Goal: Communication & Community: Ask a question

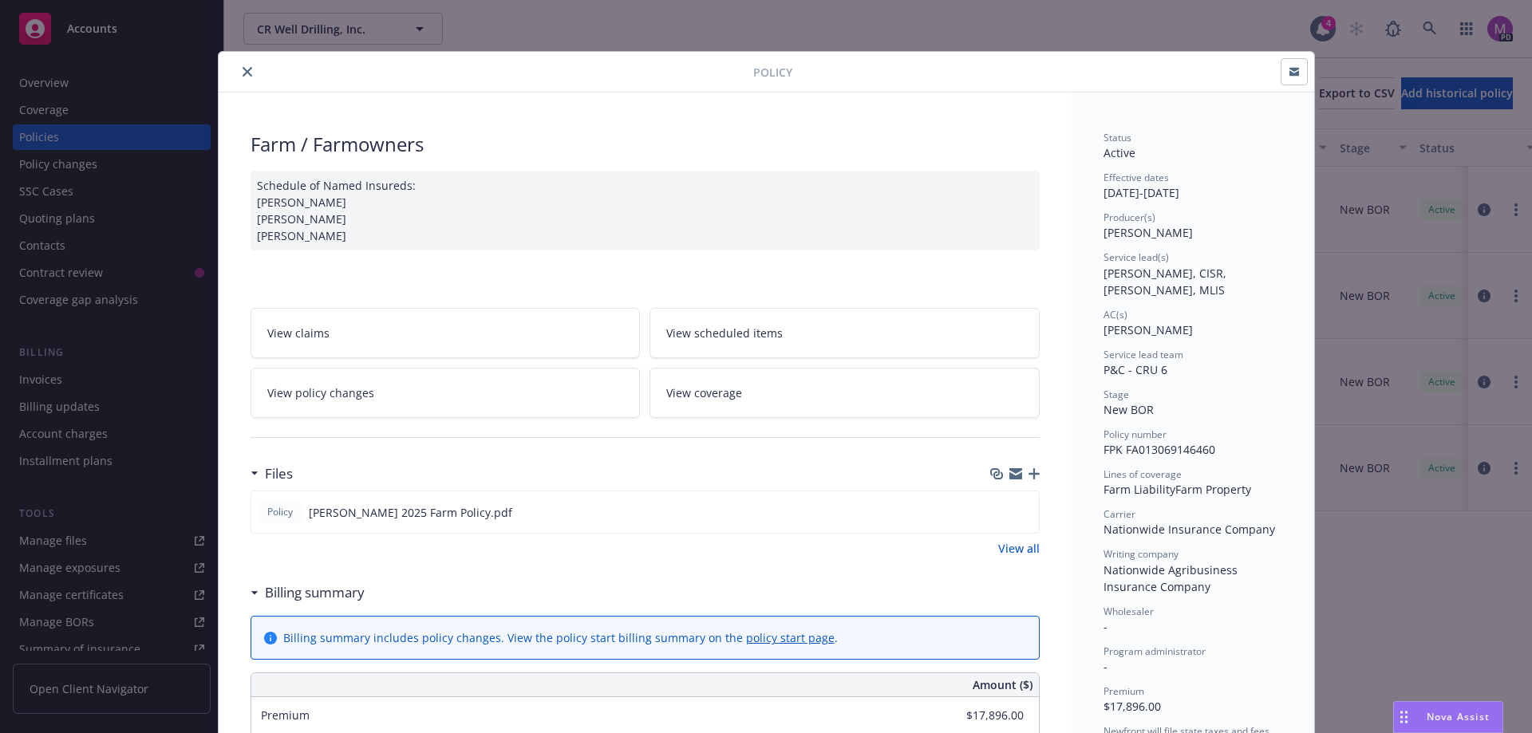
scroll to position [48, 0]
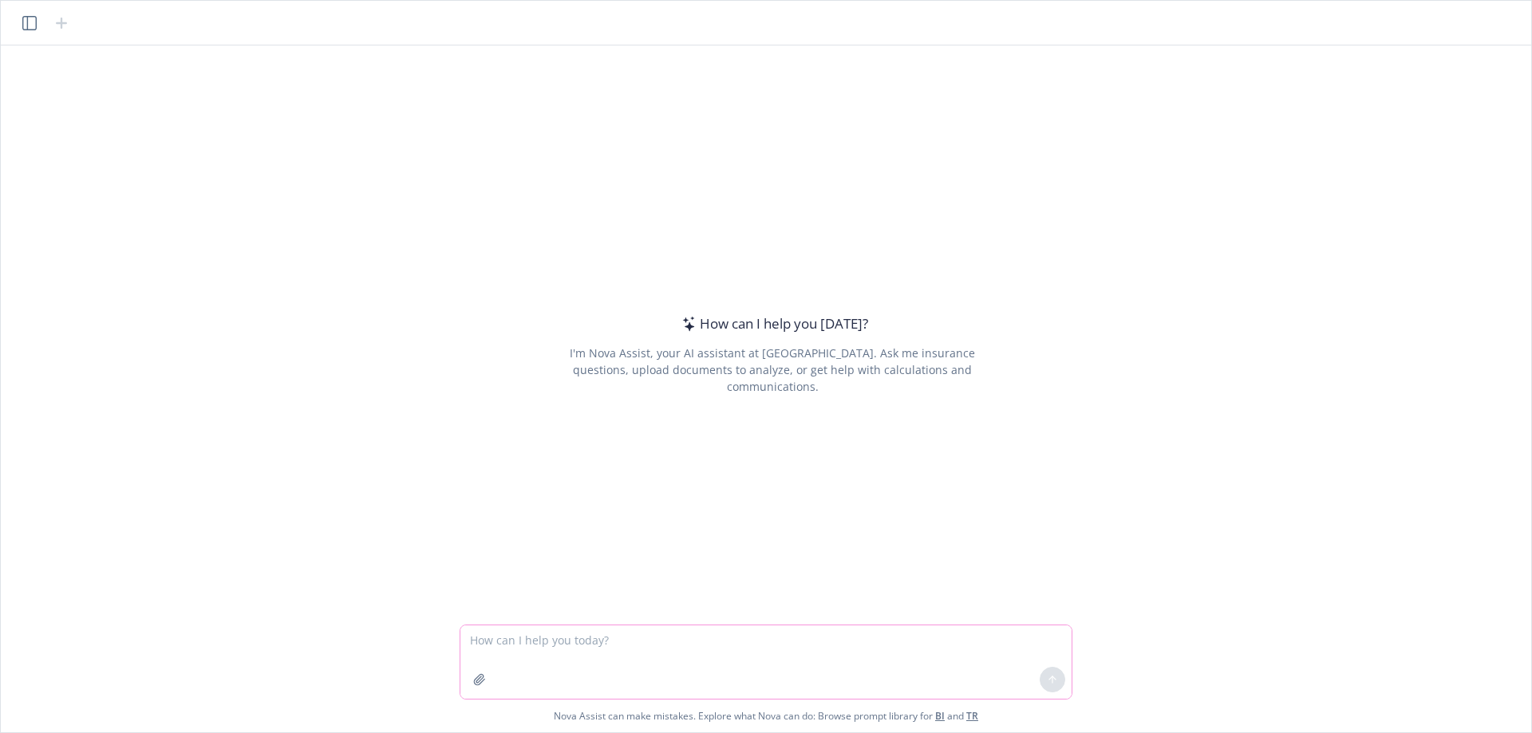
click at [679, 634] on textarea at bounding box center [765, 662] width 611 height 73
type textarea "compare these two quotes and determine which option has the most coverage for l…"
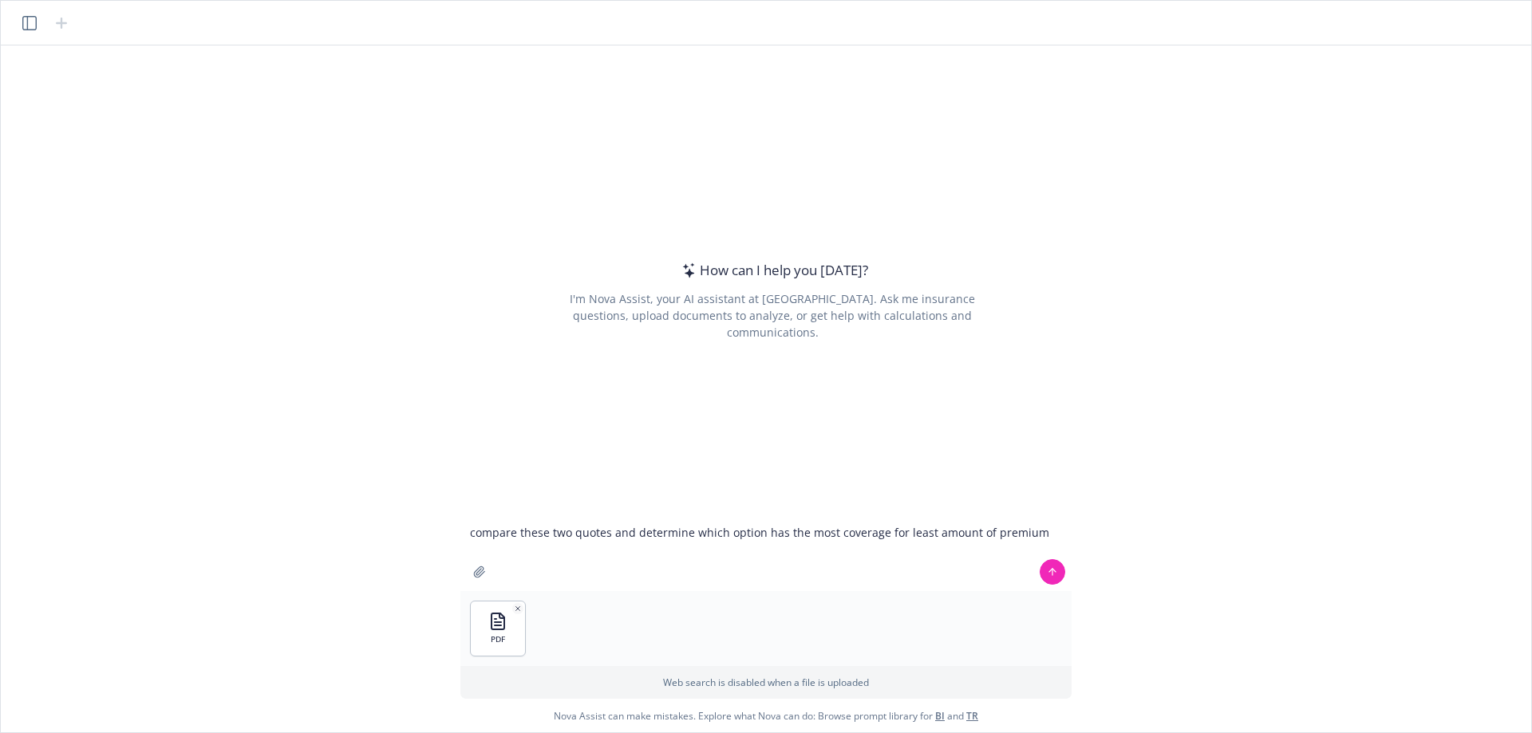
click at [813, 624] on p "Supports PDF and images" at bounding box center [781, 618] width 130 height 14
click at [1046, 571] on button at bounding box center [1053, 572] width 26 height 26
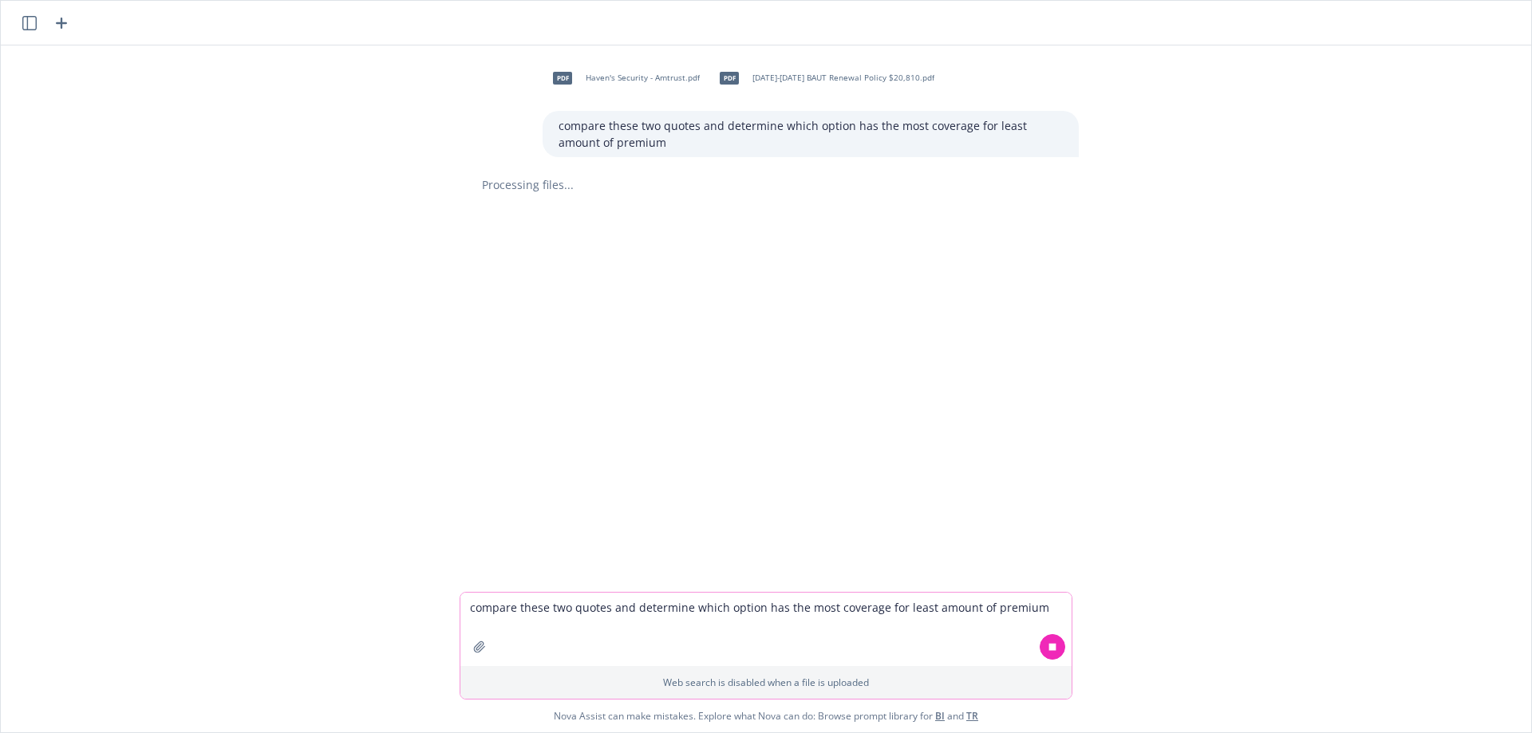
click at [553, 616] on textarea "compare these two quotes and determine which option has the most coverage for l…" at bounding box center [765, 629] width 611 height 73
type textarea "create a comparison chart for the two quotes"
click at [1057, 646] on icon at bounding box center [1052, 647] width 11 height 11
click at [1063, 648] on button at bounding box center [1053, 647] width 26 height 26
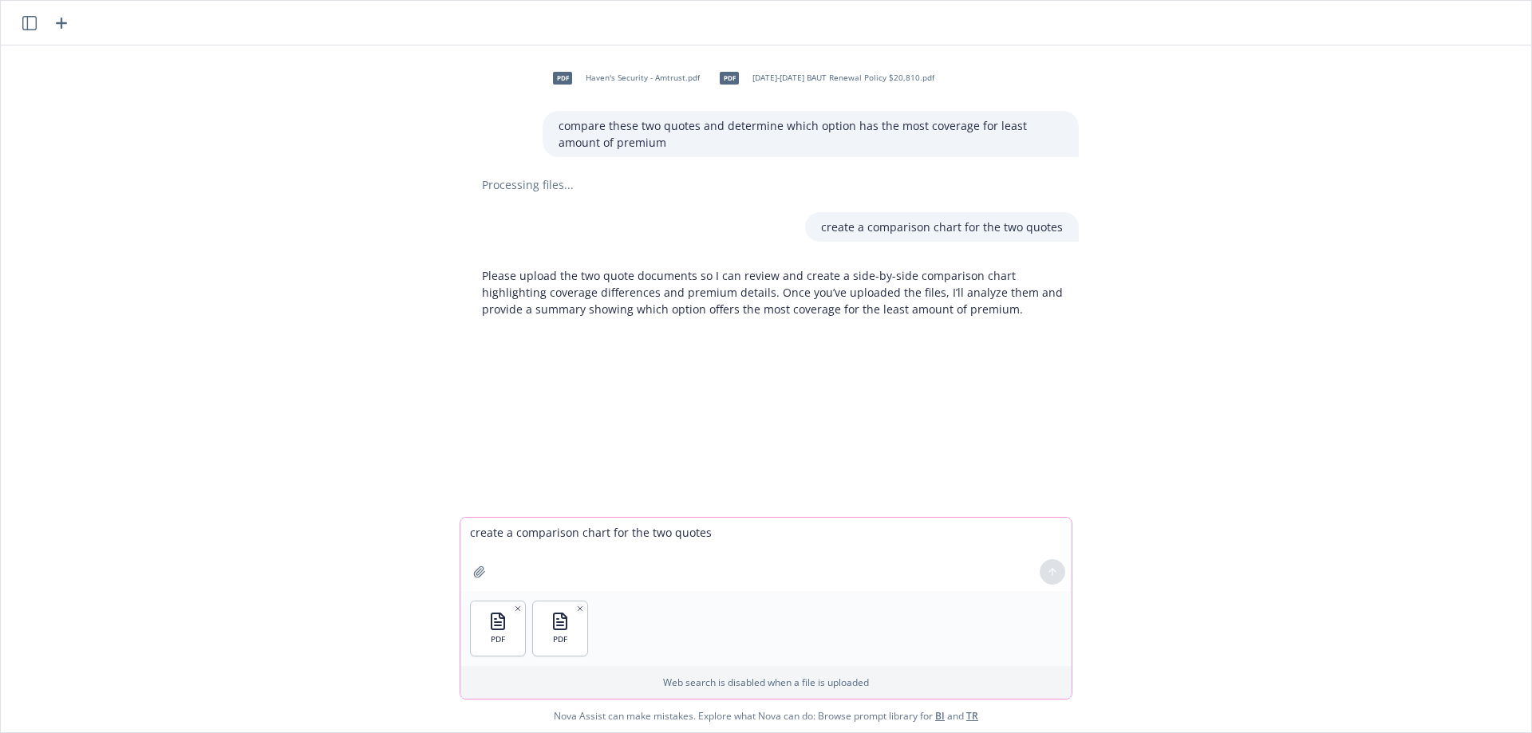
click at [630, 533] on textarea "create a comparison chart for the two quotes" at bounding box center [765, 554] width 611 height 73
type textarea "create a comparison chart"
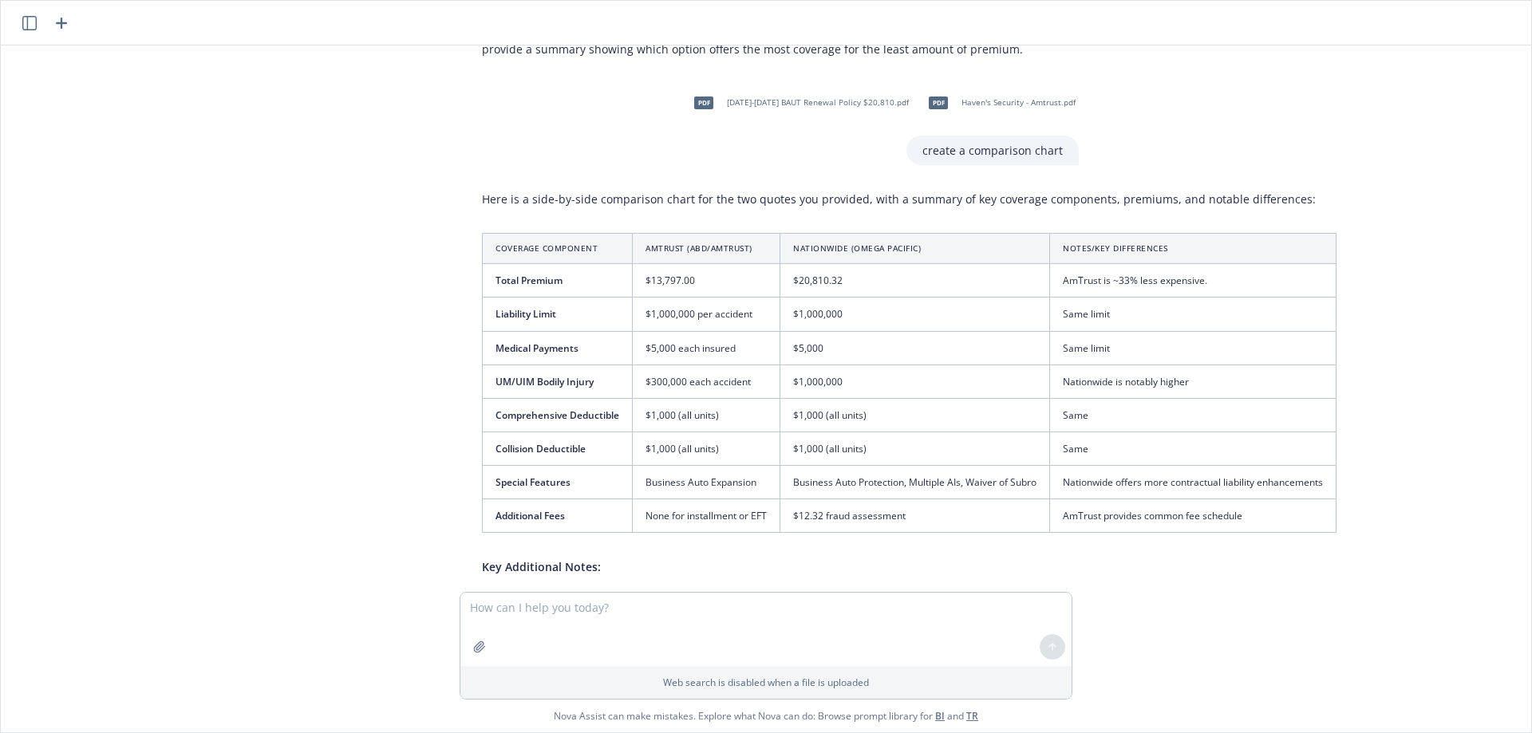
scroll to position [228, 0]
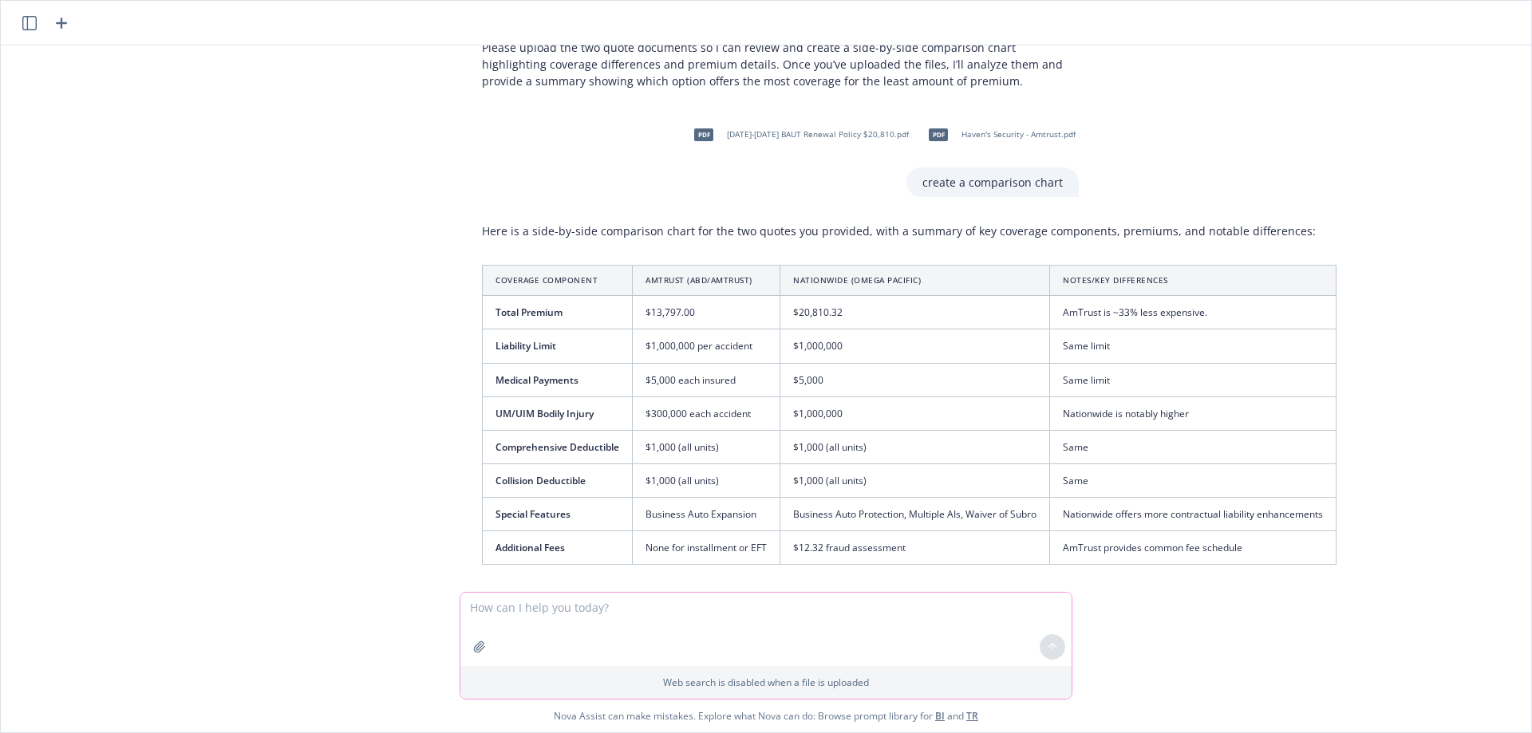
click at [745, 615] on textarea at bounding box center [765, 629] width 611 height 73
type textarea "compare auto symbols on the quote"
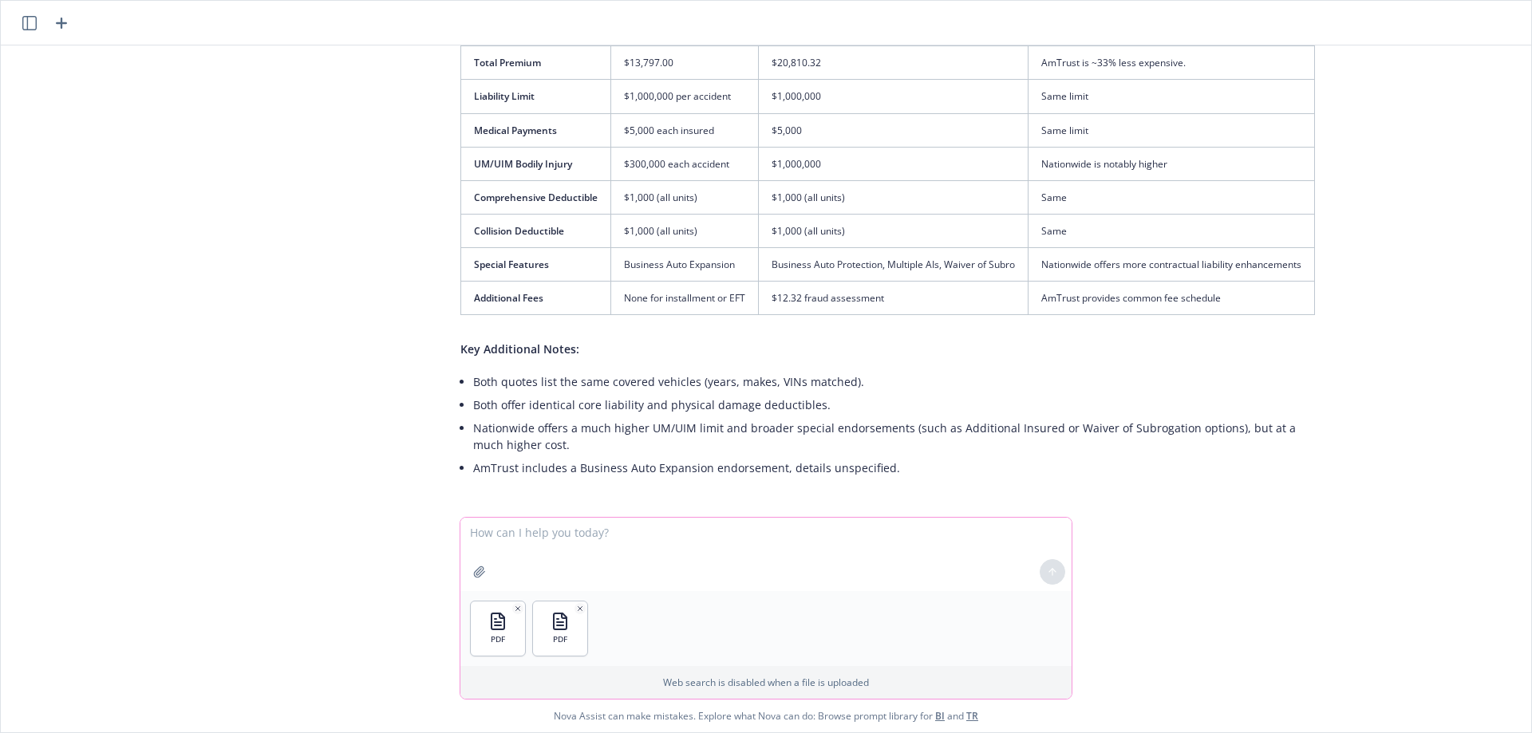
scroll to position [496, 29]
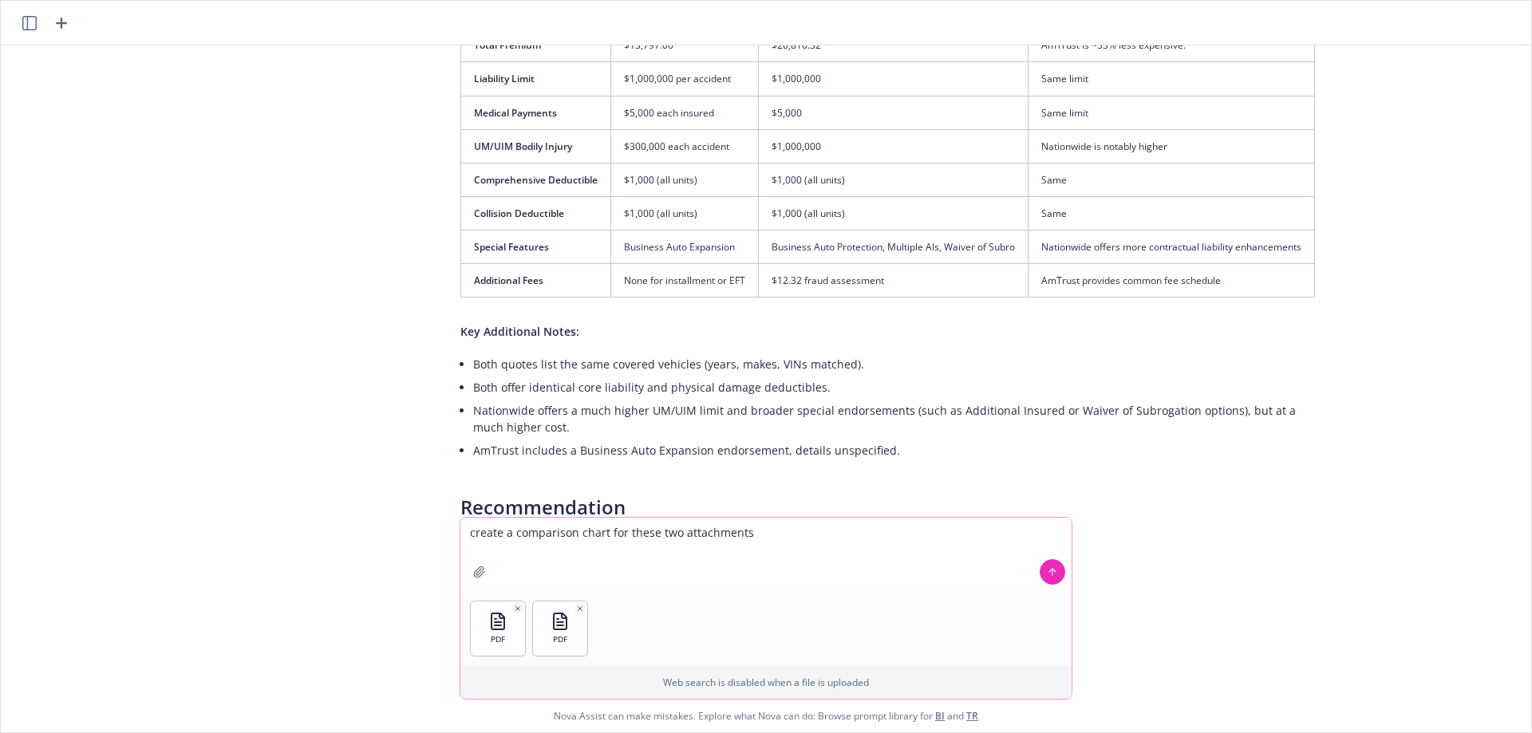
type textarea "create a comparison chart for these two attachments"
click at [1046, 568] on button at bounding box center [1053, 572] width 26 height 26
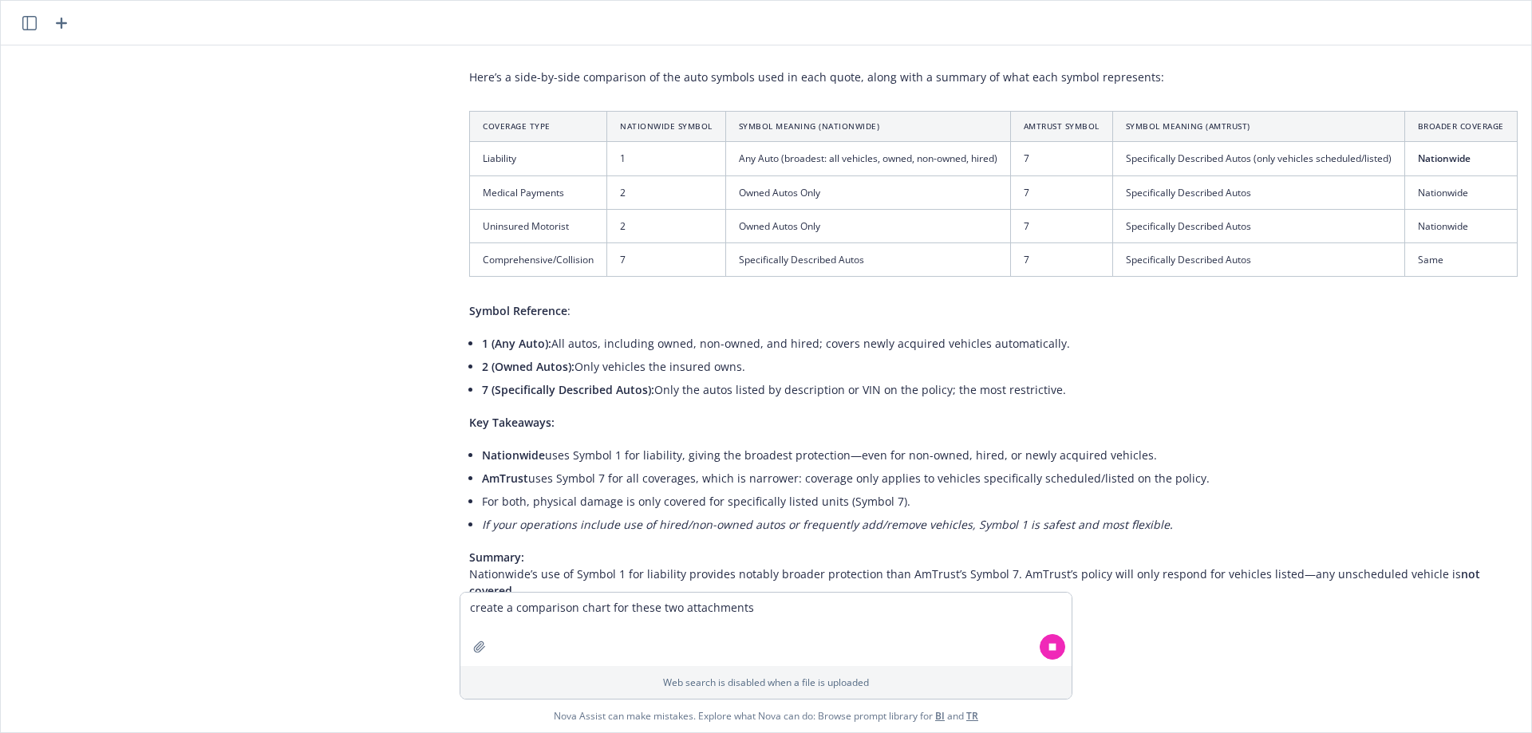
scroll to position [1187, 29]
drag, startPoint x: 479, startPoint y: 142, endPoint x: 385, endPoint y: 187, distance: 104.2
click at [386, 186] on div "pdf Haven's Security - Amtrust.pdf pdf 2025-2026 BAUT Renewal Policy $20,810.pd…" at bounding box center [766, 318] width 1518 height 547
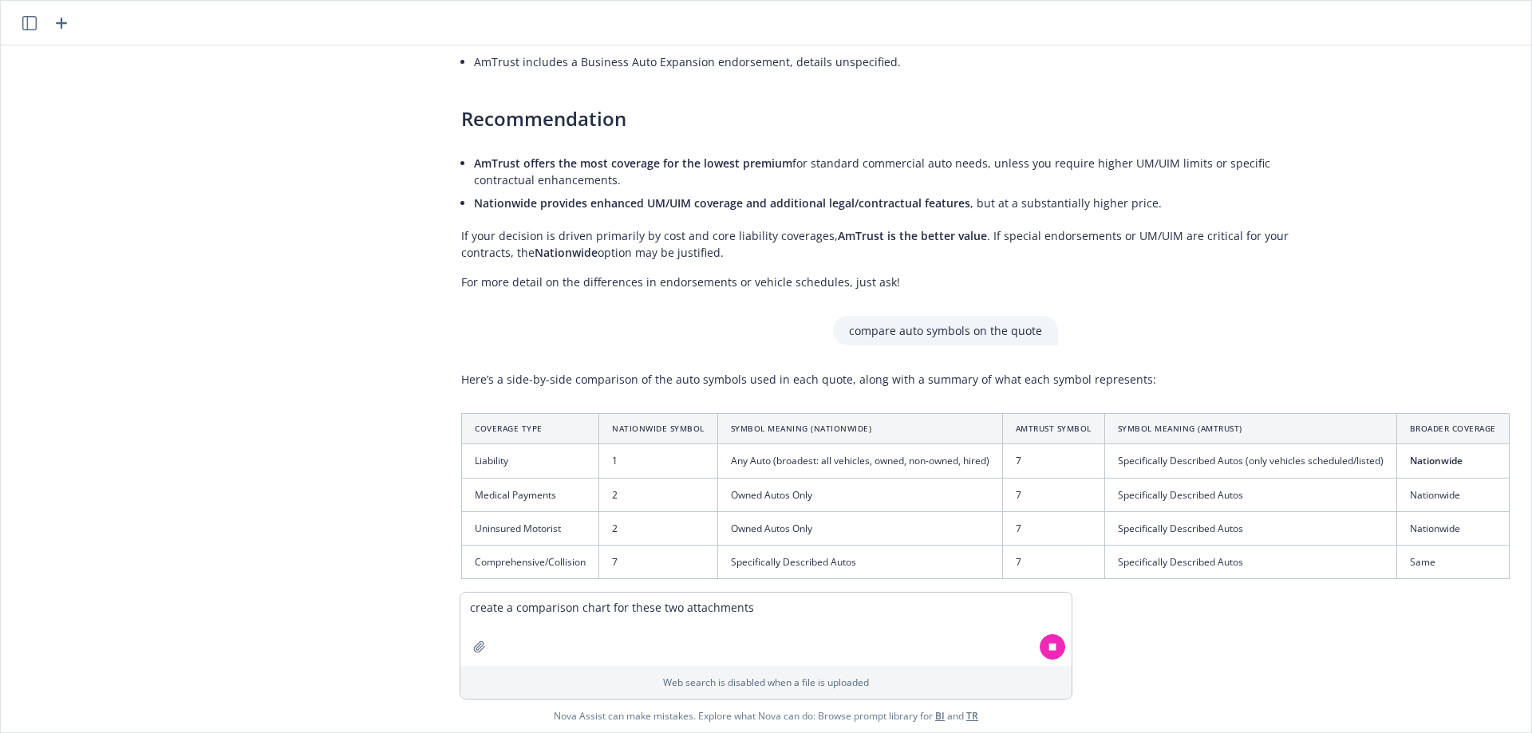
scroll to position [1426, 13]
